Goal: Task Accomplishment & Management: Complete application form

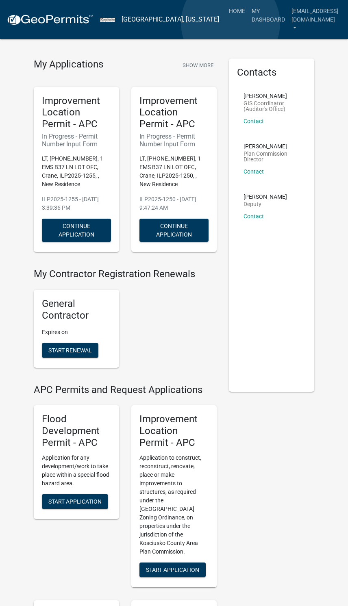
click at [248, 24] on link "My Dashboard" at bounding box center [268, 15] width 40 height 24
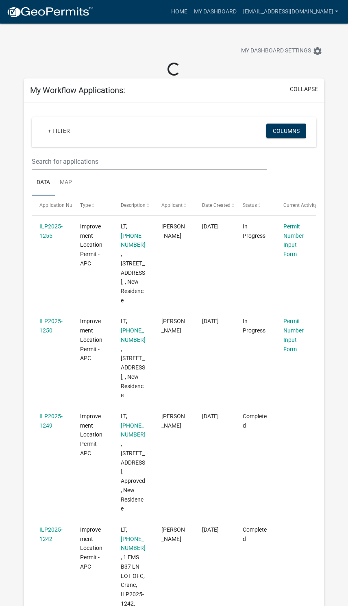
click at [286, 244] on link "Permit Number Input Form" at bounding box center [293, 240] width 20 height 34
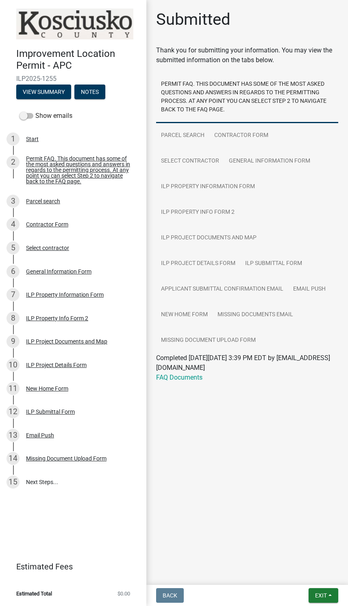
click at [52, 366] on div "ILP Project Details Form" at bounding box center [56, 365] width 61 height 6
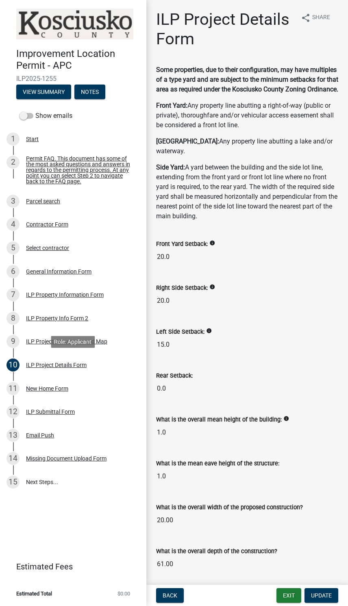
click at [45, 362] on div "ILP Project Details Form" at bounding box center [56, 365] width 61 height 6
click at [43, 387] on div "New Home Form" at bounding box center [47, 388] width 42 height 6
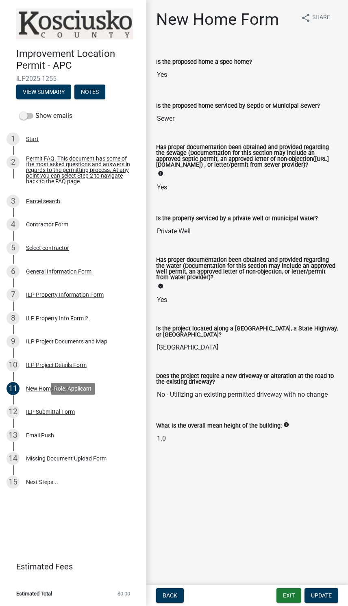
click at [39, 409] on div "ILP Submittal Form" at bounding box center [50, 412] width 49 height 6
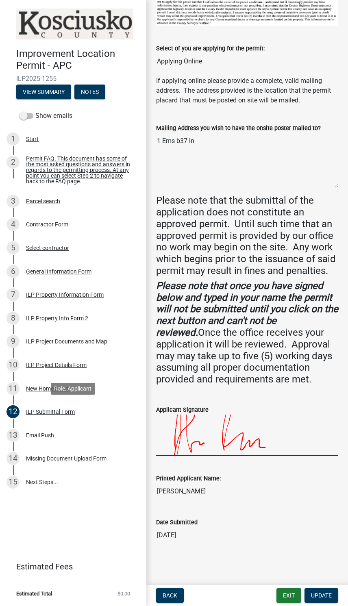
scroll to position [78, 0]
click at [54, 452] on div "14 Missing Document Upload Form" at bounding box center [69, 458] width 127 height 13
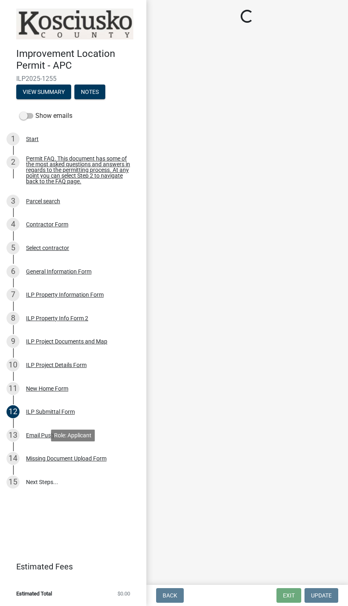
scroll to position [0, 0]
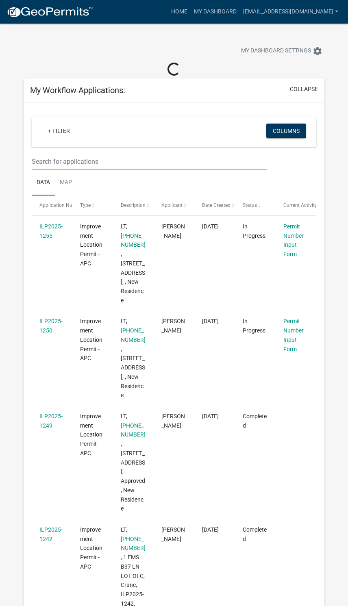
click at [293, 348] on link "Permit Number Input Form" at bounding box center [293, 335] width 20 height 34
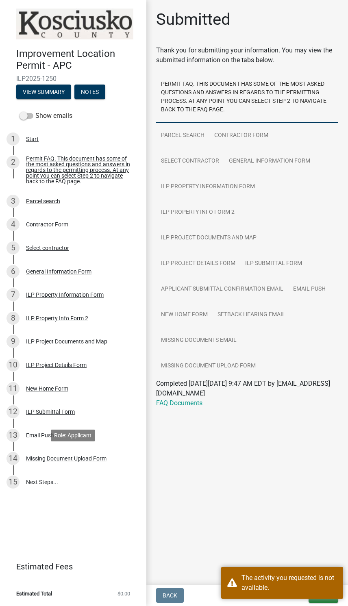
click at [64, 453] on div "14 Missing Document Upload Form" at bounding box center [69, 458] width 127 height 13
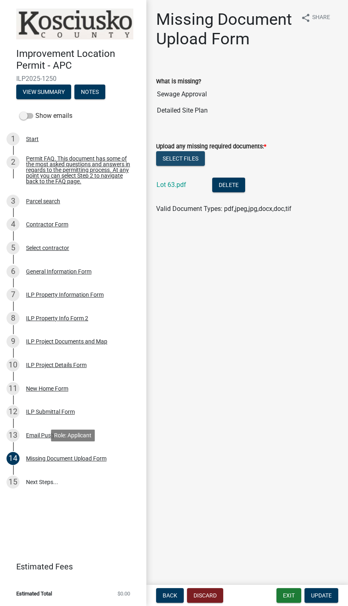
click at [182, 159] on button "Select files" at bounding box center [180, 158] width 49 height 15
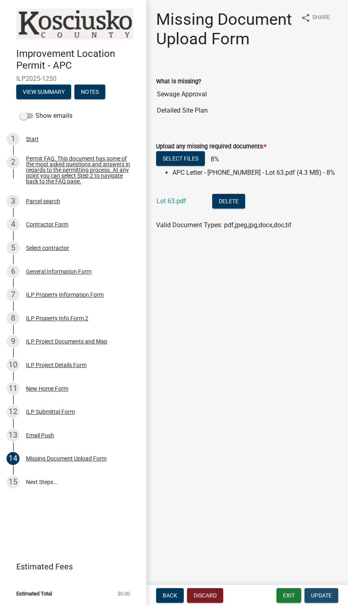
click at [319, 595] on span "Update" at bounding box center [321, 595] width 21 height 6
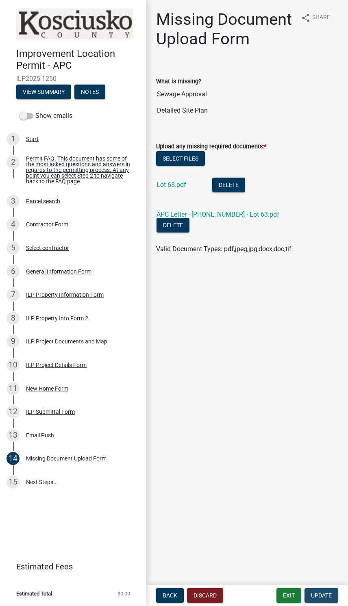
click at [316, 589] on button "Update" at bounding box center [321, 595] width 34 height 15
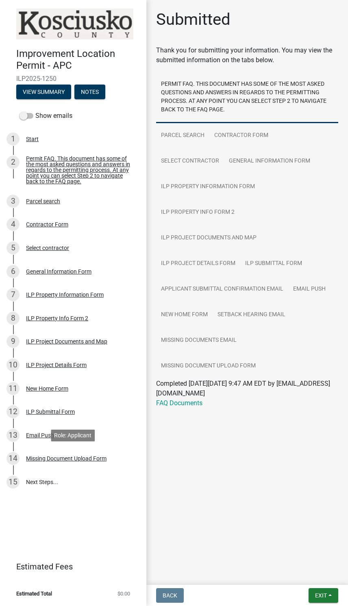
click at [80, 457] on div "Missing Document Upload Form" at bounding box center [66, 458] width 80 height 6
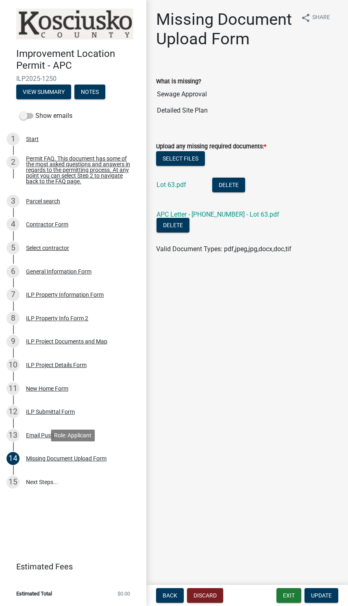
click at [283, 594] on button "Exit" at bounding box center [288, 595] width 25 height 15
